Goal: Task Accomplishment & Management: Use online tool/utility

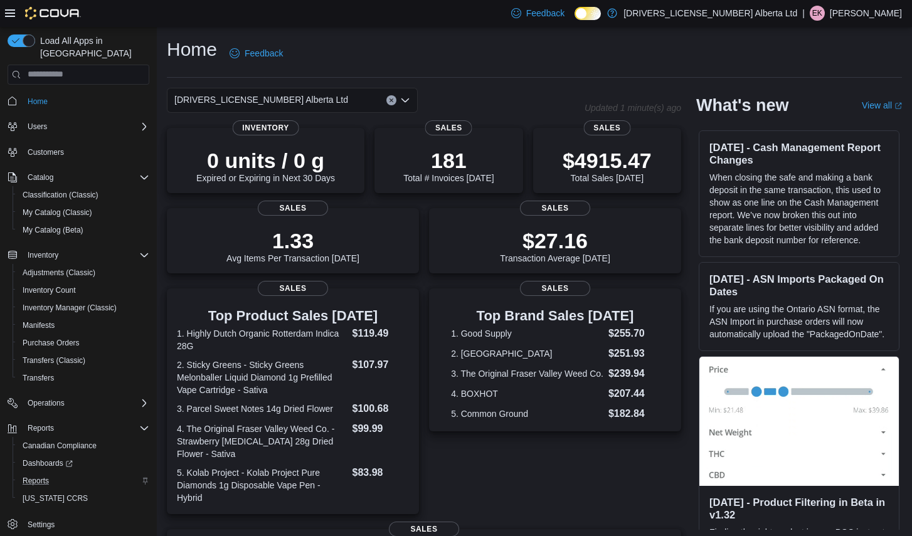
click at [64, 474] on div "Reports" at bounding box center [84, 481] width 132 height 15
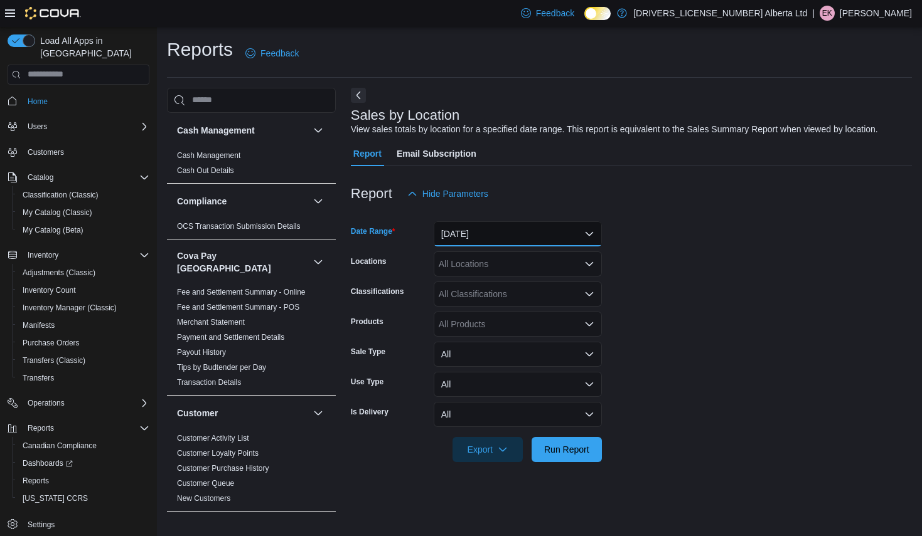
click at [573, 239] on button "Yesterday" at bounding box center [517, 233] width 168 height 25
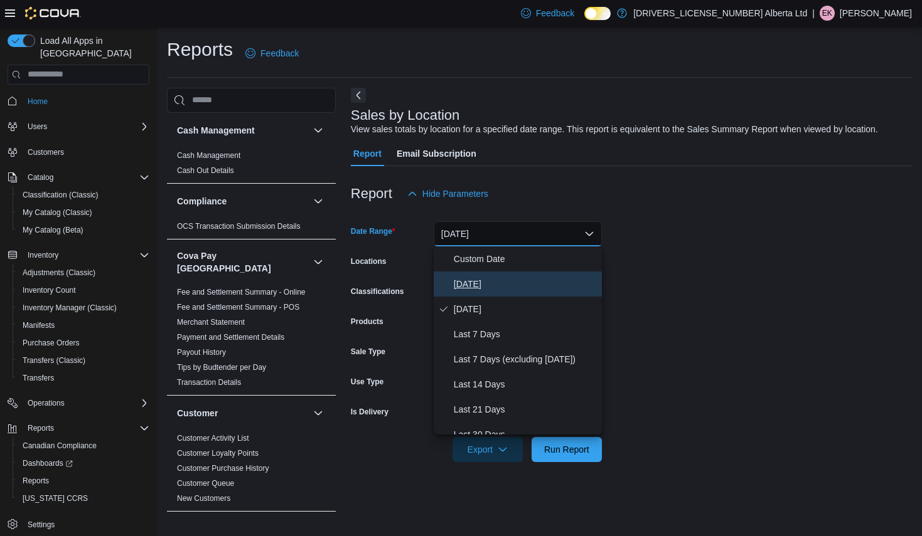
click at [553, 288] on span "Today" at bounding box center [525, 284] width 143 height 15
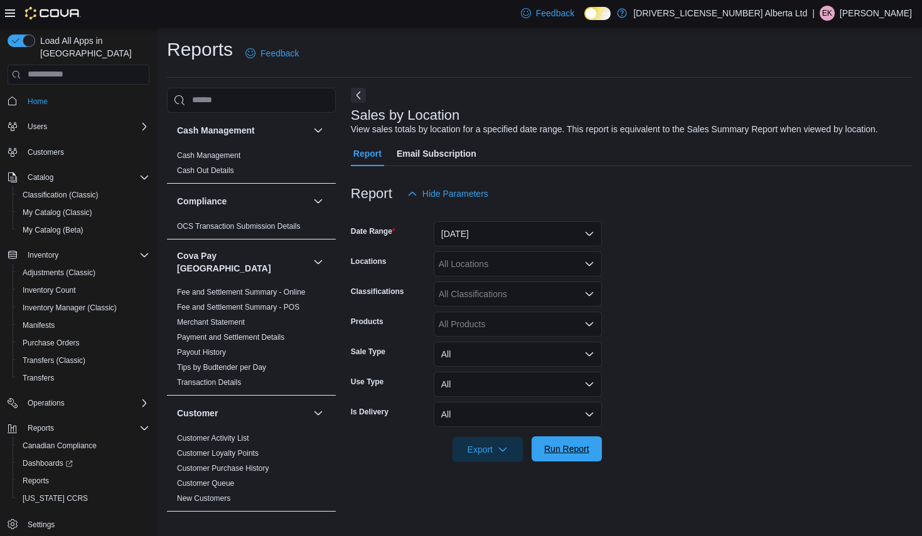
click at [577, 458] on span "Run Report" at bounding box center [566, 449] width 55 height 25
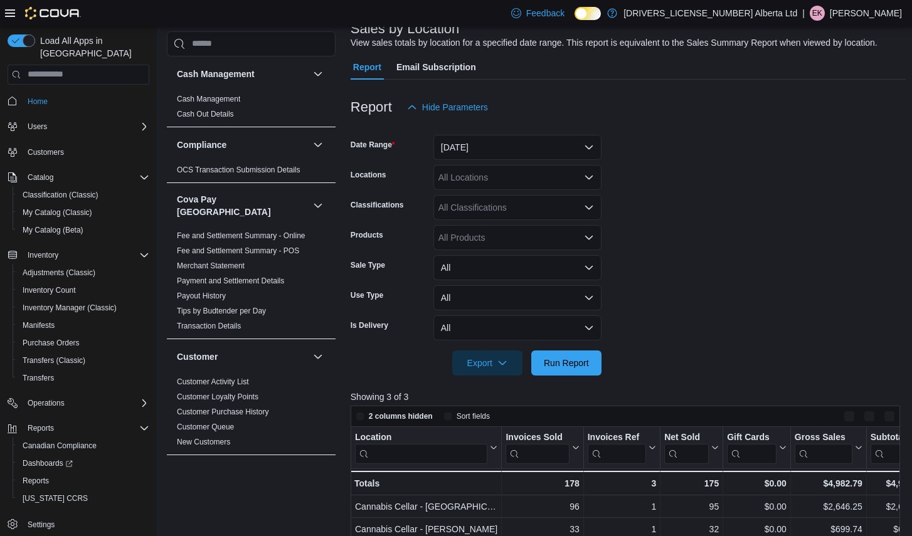
scroll to position [314, 0]
